Goal: Check status: Check status

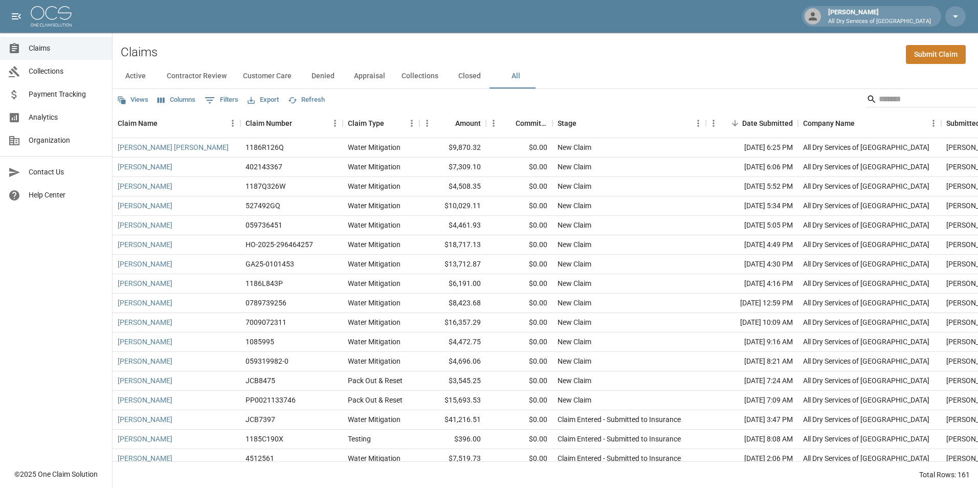
click at [82, 119] on span "Analytics" at bounding box center [66, 117] width 75 height 11
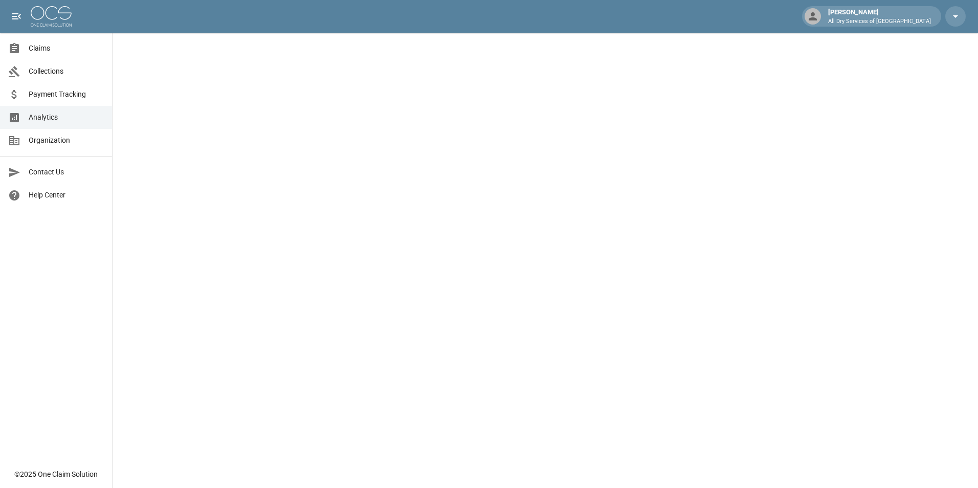
click at [75, 45] on span "Claims" at bounding box center [66, 48] width 75 height 11
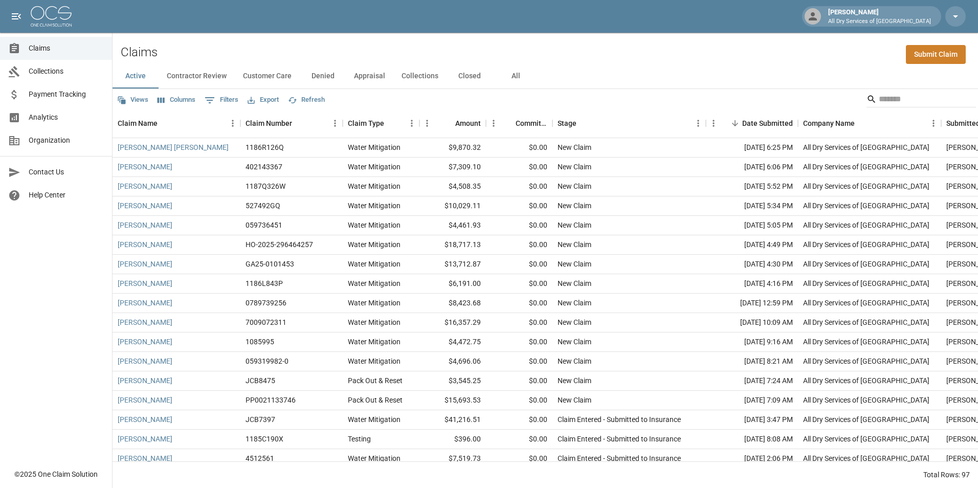
click at [508, 77] on button "All" at bounding box center [516, 76] width 46 height 25
click at [896, 99] on input "Search" at bounding box center [920, 99] width 82 height 16
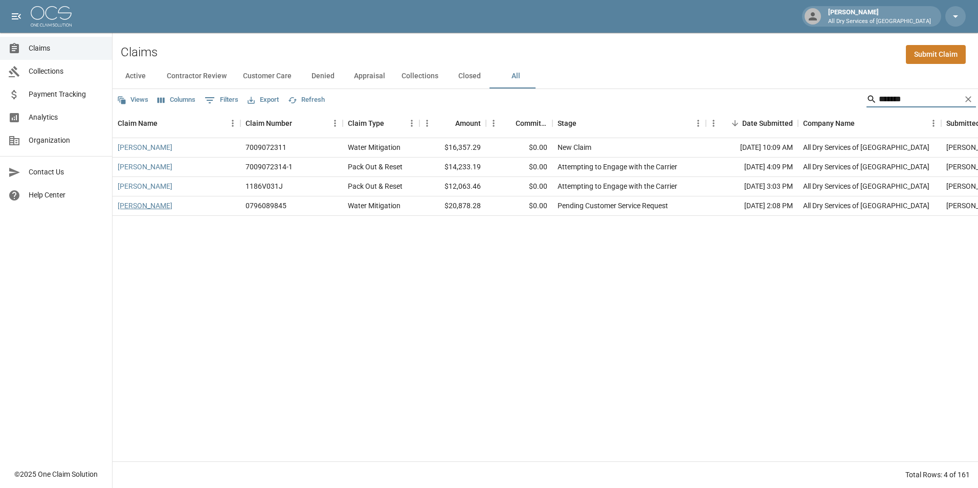
type input "*******"
click at [154, 207] on link "[PERSON_NAME]" at bounding box center [145, 206] width 55 height 10
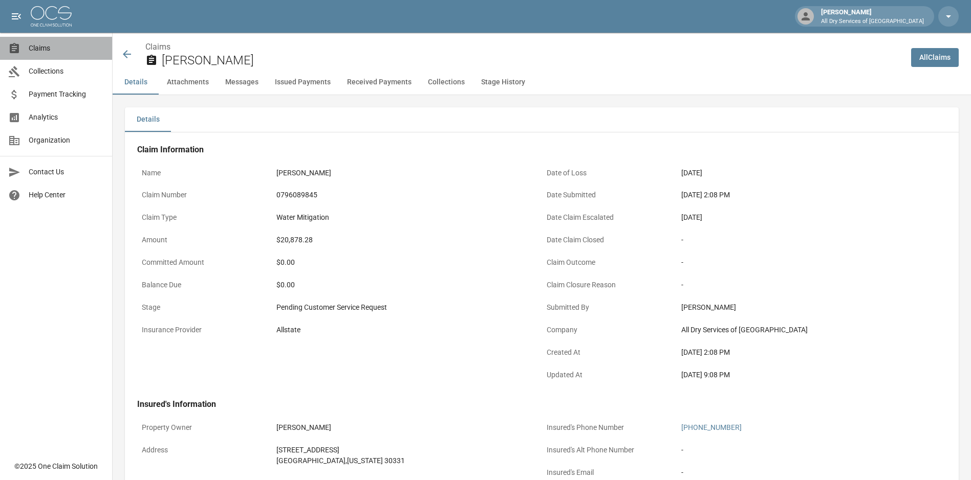
click at [60, 47] on span "Claims" at bounding box center [66, 48] width 75 height 11
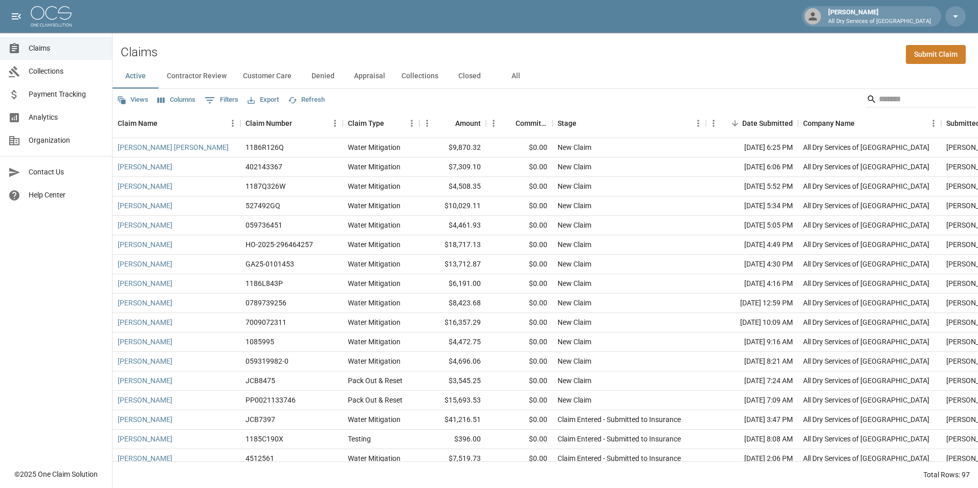
drag, startPoint x: 508, startPoint y: 77, endPoint x: 513, endPoint y: 75, distance: 5.7
click at [508, 77] on button "All" at bounding box center [516, 76] width 46 height 25
click at [73, 113] on span "Analytics" at bounding box center [66, 117] width 75 height 11
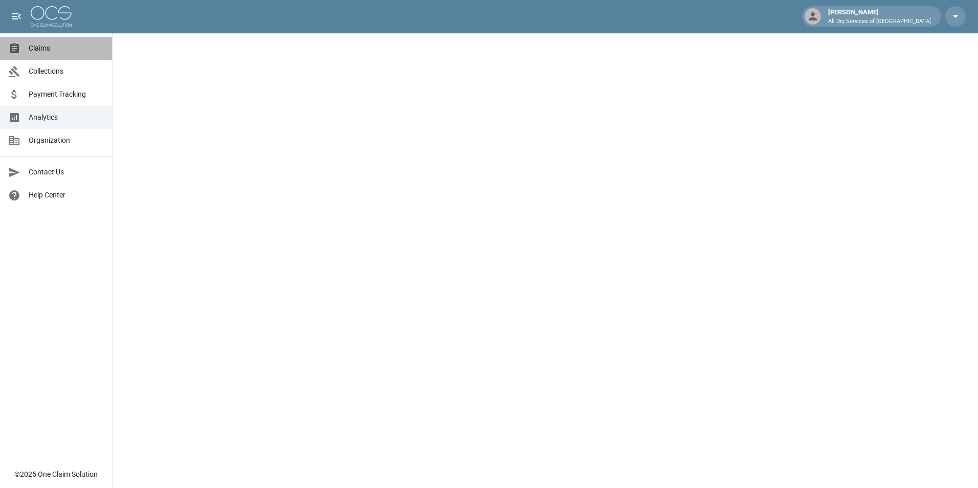
click at [68, 47] on span "Claims" at bounding box center [66, 48] width 75 height 11
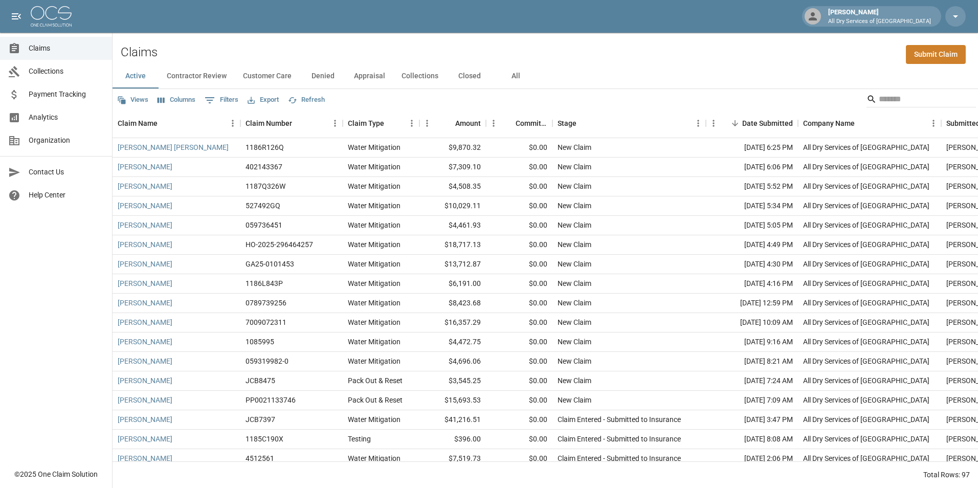
click at [513, 76] on button "All" at bounding box center [516, 76] width 46 height 25
click at [911, 95] on input "Search" at bounding box center [920, 99] width 82 height 16
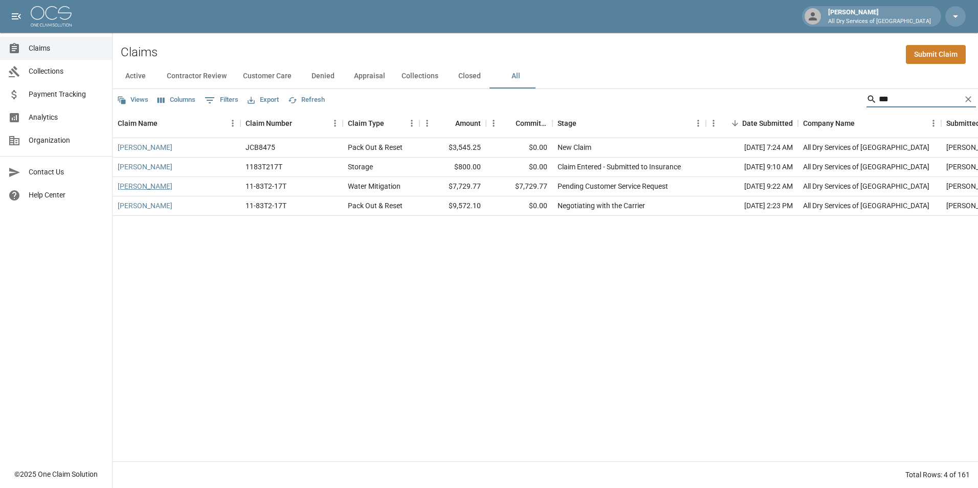
type input "***"
click at [129, 185] on link "[PERSON_NAME]" at bounding box center [145, 186] width 55 height 10
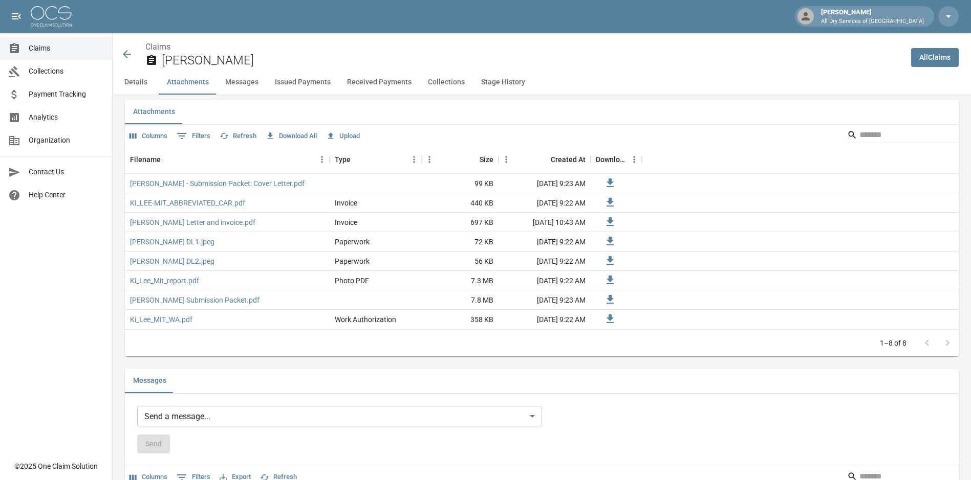
scroll to position [586, 0]
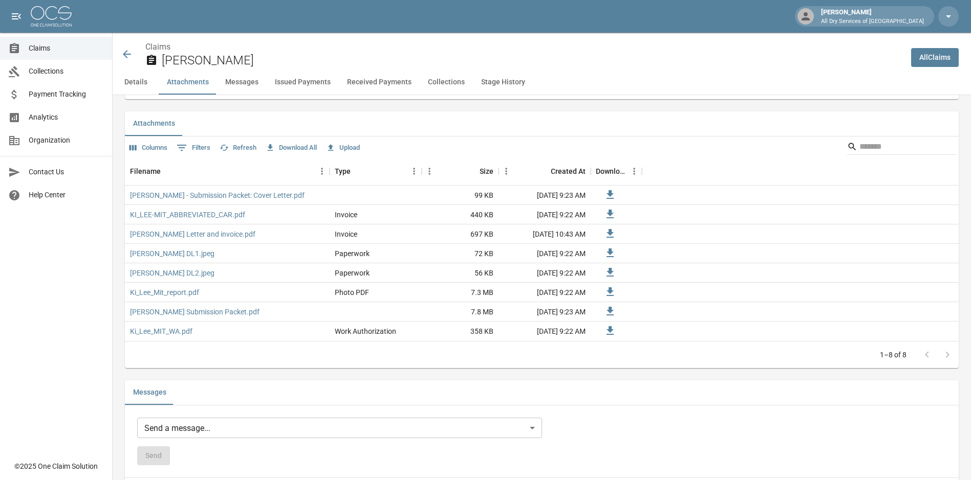
click at [240, 83] on button "Messages" at bounding box center [242, 82] width 50 height 25
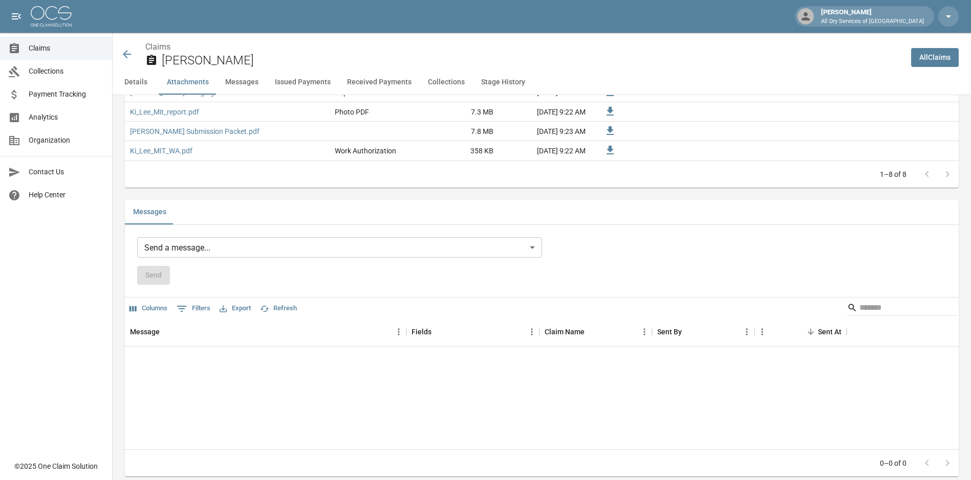
scroll to position [839, 0]
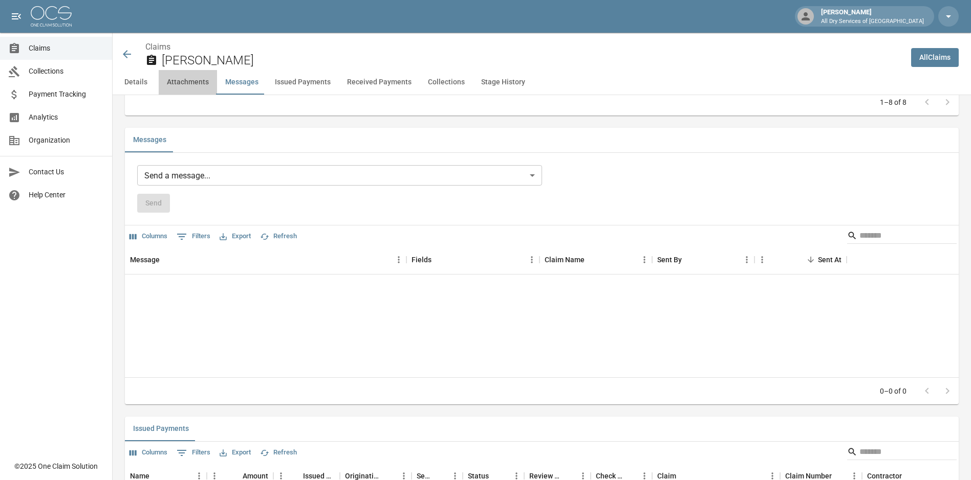
drag, startPoint x: 192, startPoint y: 89, endPoint x: 158, endPoint y: 88, distance: 34.3
click at [190, 89] on button "Attachments" at bounding box center [188, 82] width 58 height 25
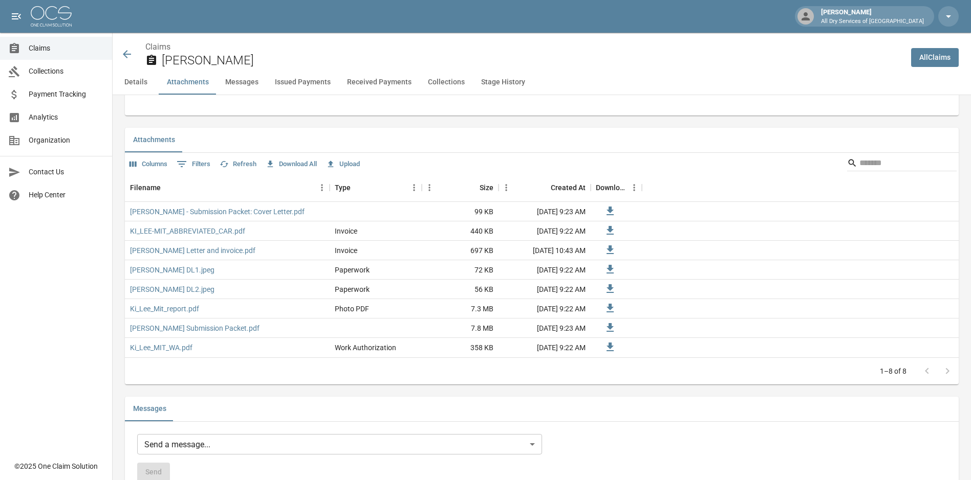
click at [131, 84] on button "Details" at bounding box center [136, 82] width 46 height 25
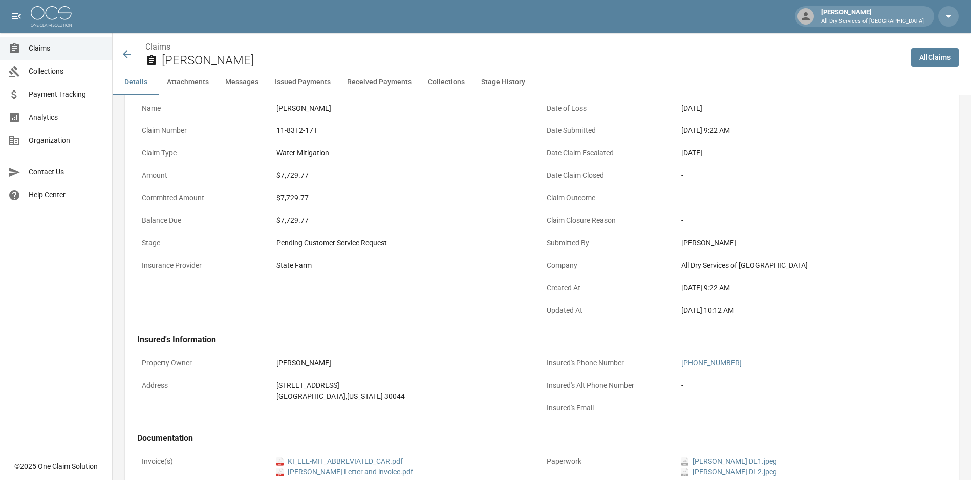
scroll to position [0, 0]
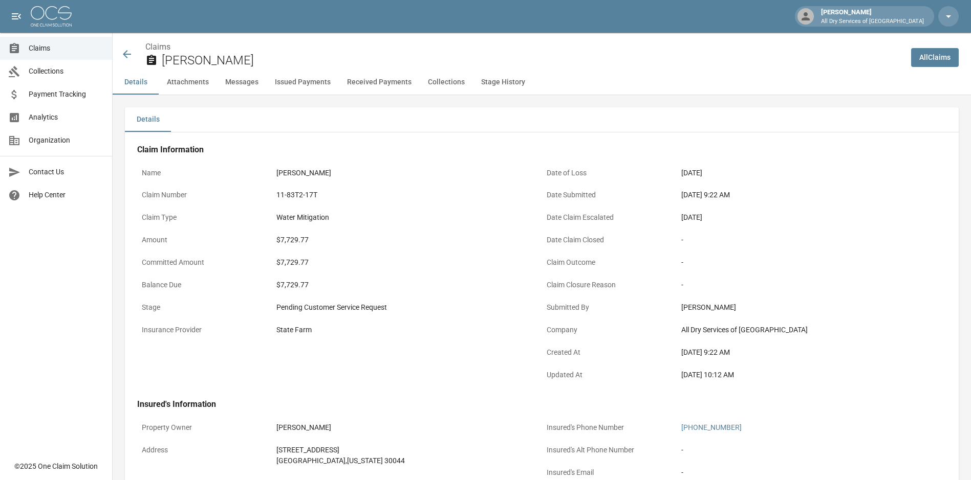
click at [64, 40] on link "Claims" at bounding box center [56, 48] width 112 height 23
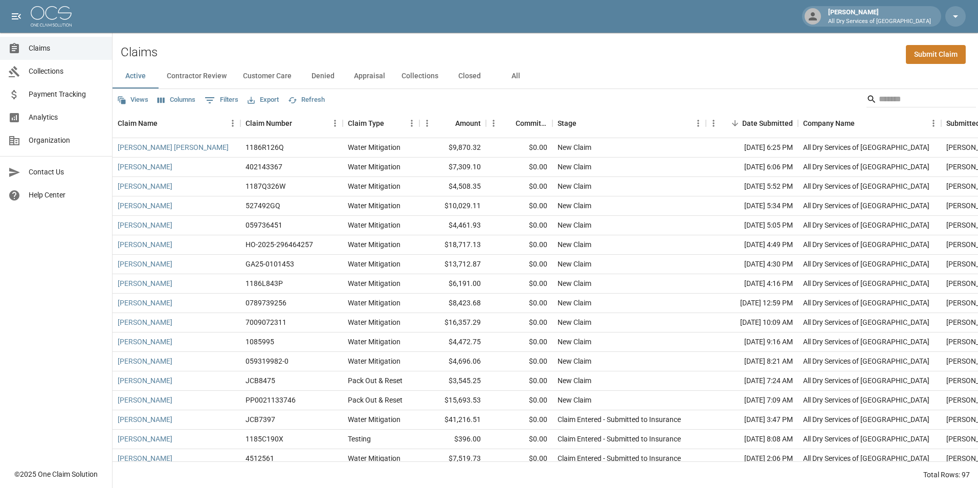
click at [514, 73] on button "All" at bounding box center [516, 76] width 46 height 25
click at [55, 116] on span "Analytics" at bounding box center [66, 117] width 75 height 11
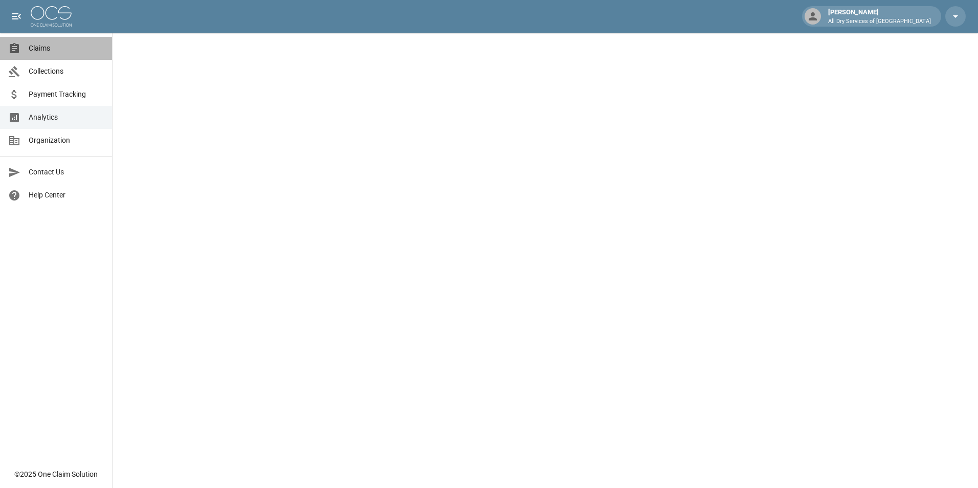
click at [46, 43] on span "Claims" at bounding box center [66, 48] width 75 height 11
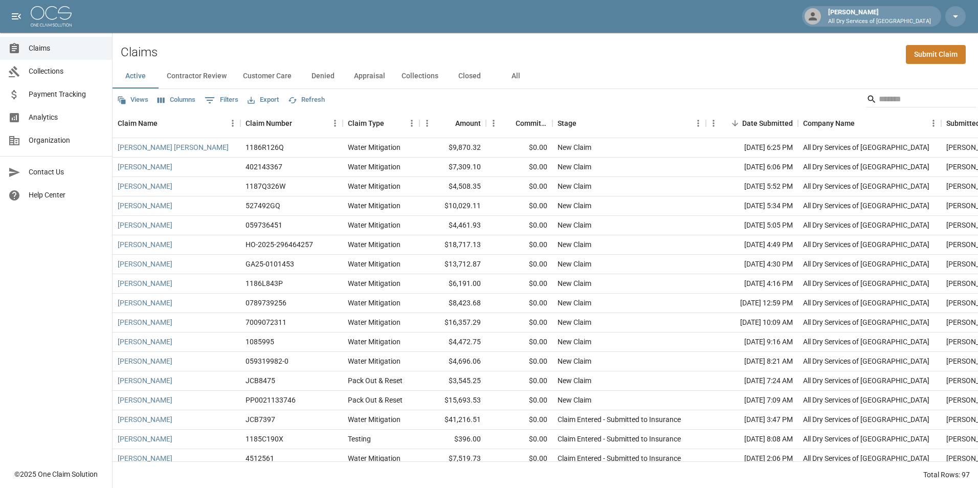
click at [515, 75] on button "All" at bounding box center [516, 76] width 46 height 25
click at [901, 97] on input "Search" at bounding box center [920, 99] width 82 height 16
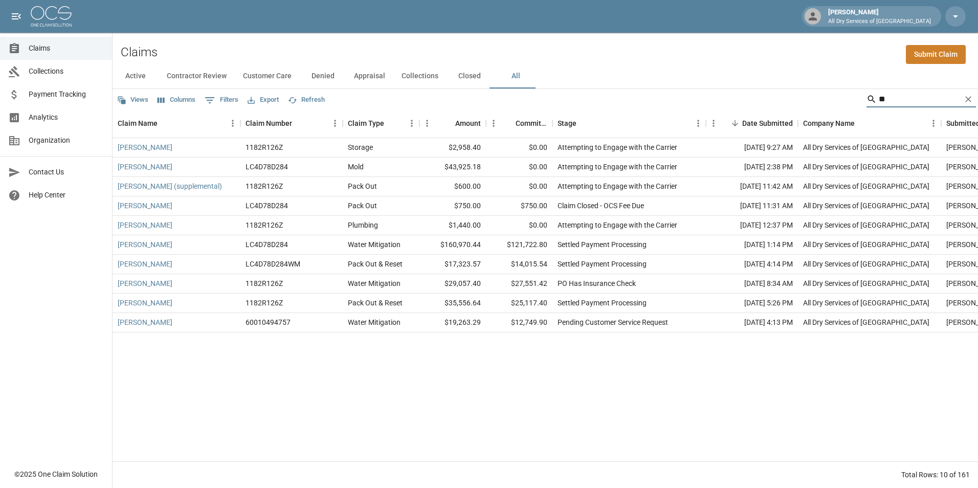
type input "*"
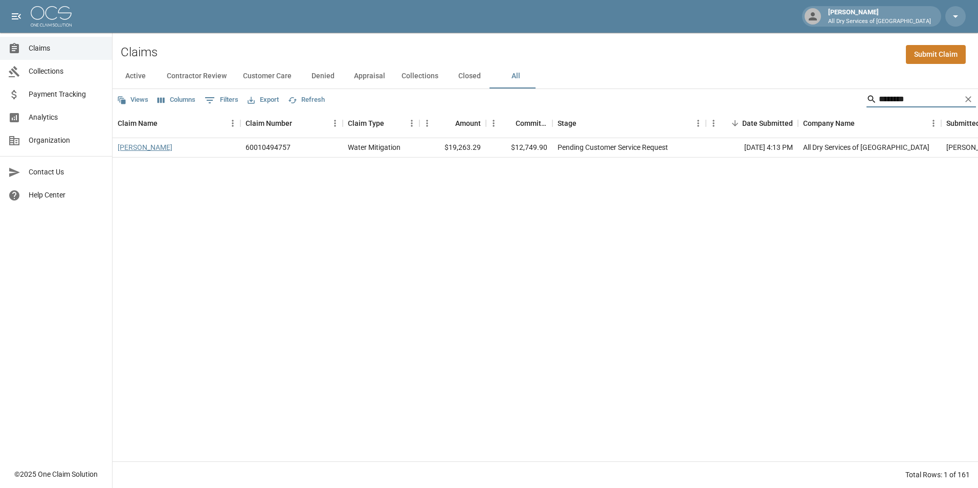
type input "********"
click at [151, 145] on link "[PERSON_NAME]" at bounding box center [145, 147] width 55 height 10
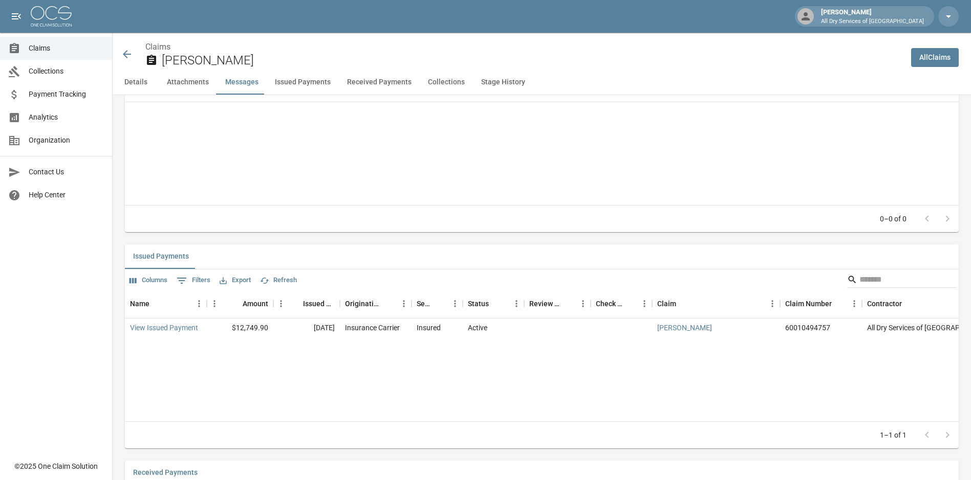
scroll to position [1023, 0]
click at [182, 325] on link "View Issued Payment" at bounding box center [164, 327] width 68 height 10
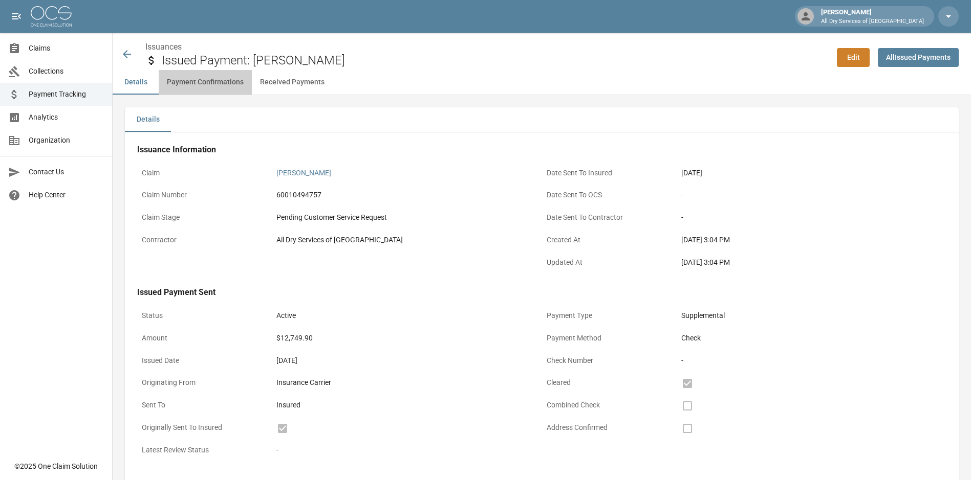
click at [203, 79] on button "Payment Confirmations" at bounding box center [205, 82] width 93 height 25
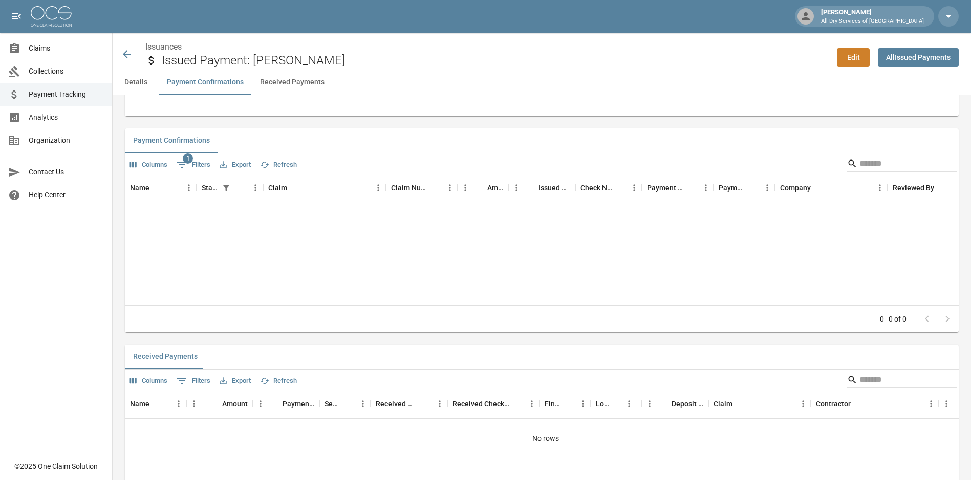
scroll to position [388, 0]
click at [294, 80] on button "Received Payments" at bounding box center [292, 82] width 81 height 25
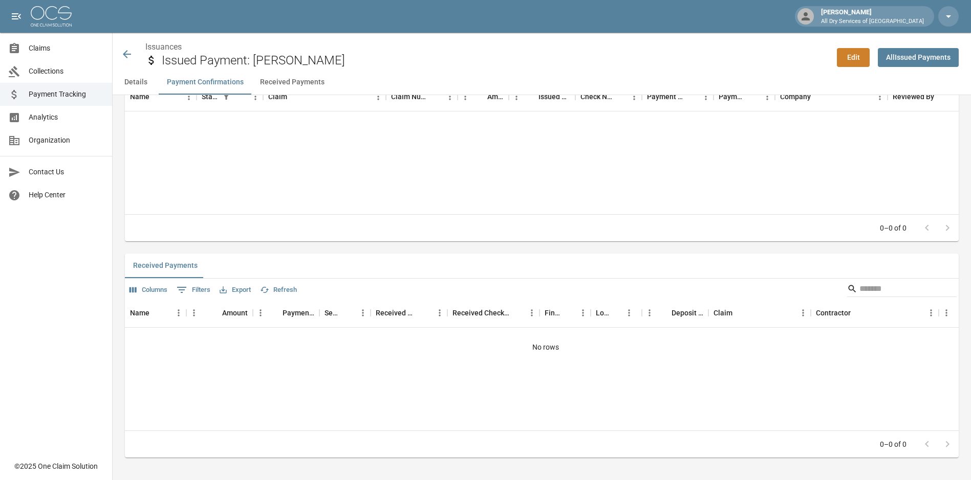
scroll to position [481, 0]
click at [280, 86] on button "Received Payments" at bounding box center [292, 82] width 81 height 25
click at [210, 88] on button "Payment Confirmations" at bounding box center [205, 82] width 93 height 25
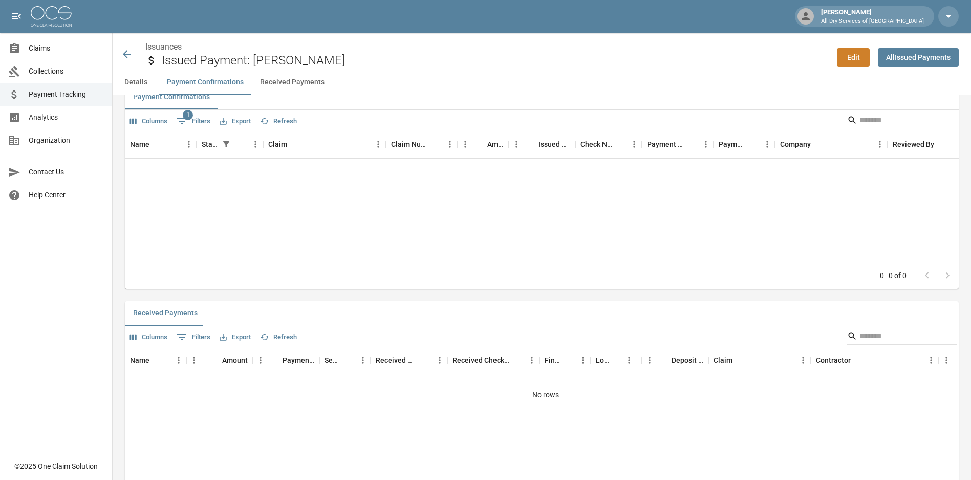
scroll to position [388, 0]
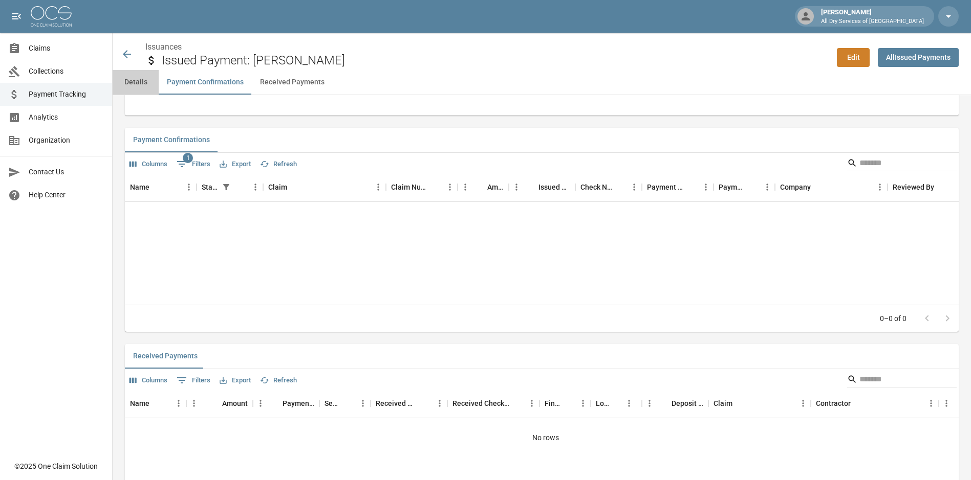
click at [140, 87] on button "Details" at bounding box center [136, 82] width 46 height 25
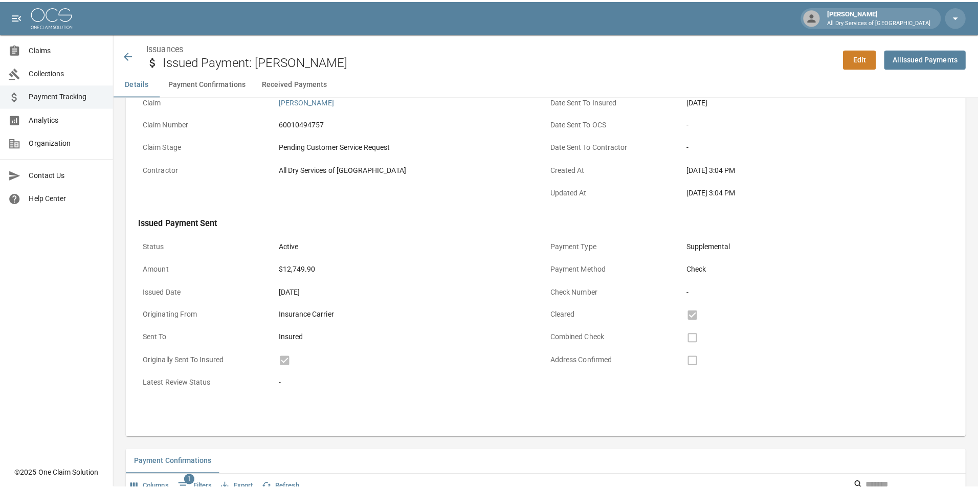
scroll to position [0, 0]
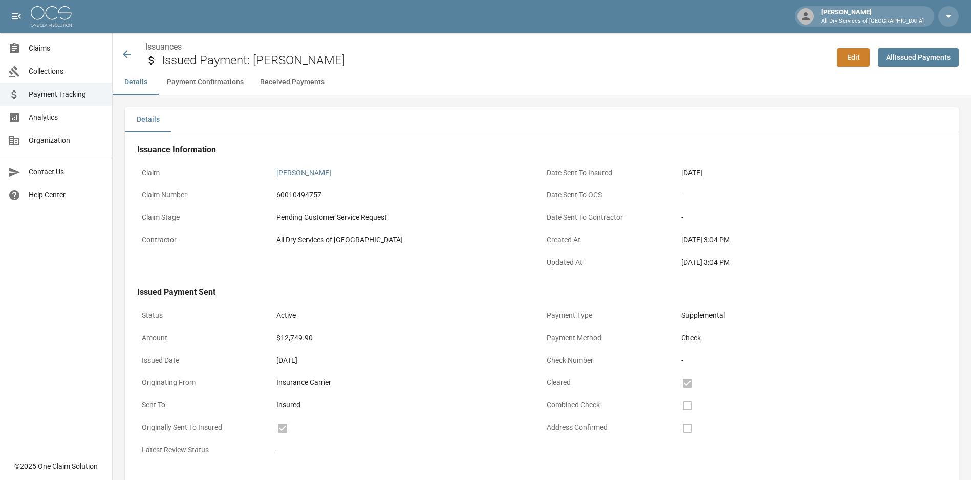
click at [60, 45] on span "Claims" at bounding box center [66, 48] width 75 height 11
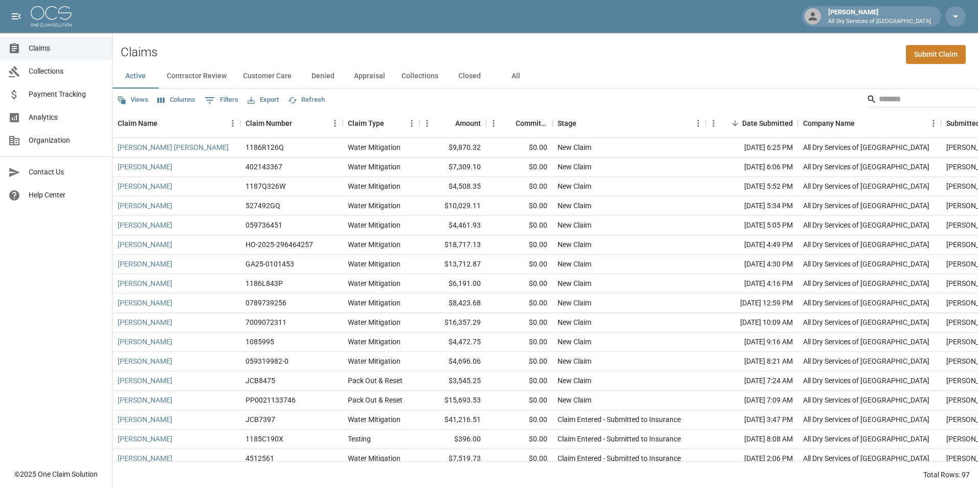
click at [38, 53] on span "Claims" at bounding box center [66, 48] width 75 height 11
click at [512, 76] on button "All" at bounding box center [516, 76] width 46 height 25
